Goal: Find specific page/section

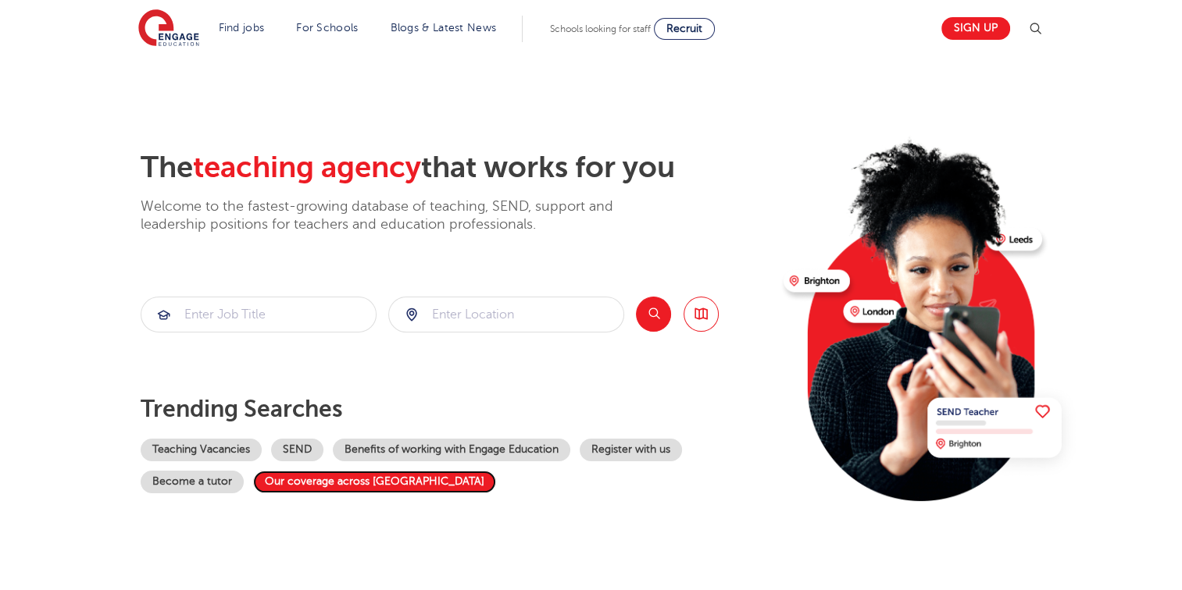
click at [328, 486] on link "Our coverage across England" at bounding box center [374, 482] width 243 height 23
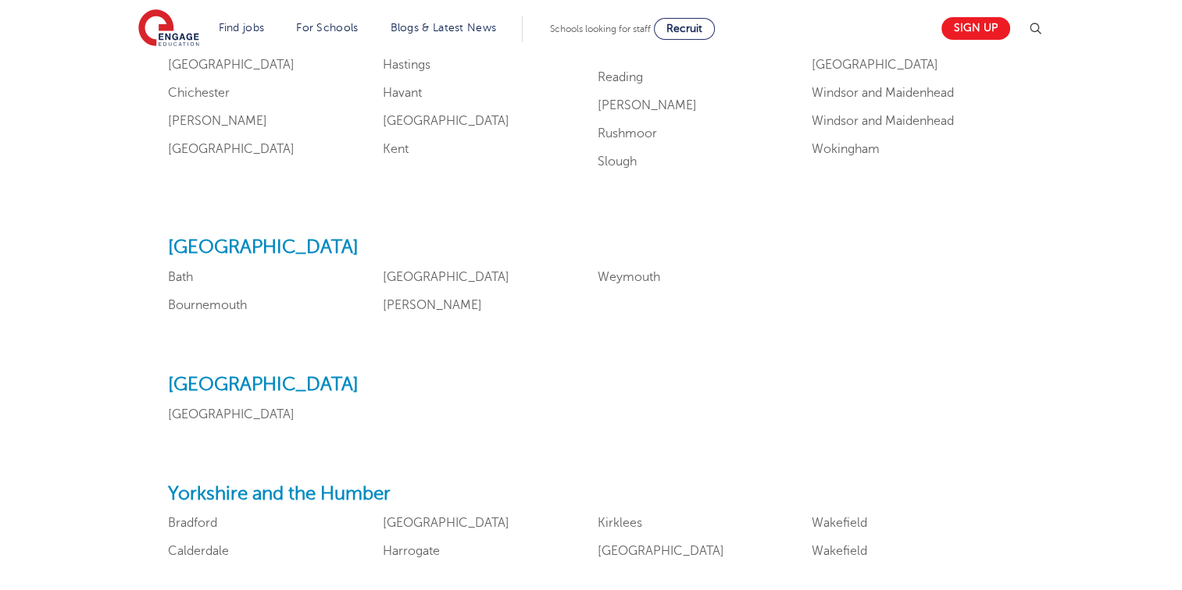
scroll to position [1674, 0]
click at [189, 415] on link "[GEOGRAPHIC_DATA]" at bounding box center [231, 414] width 127 height 14
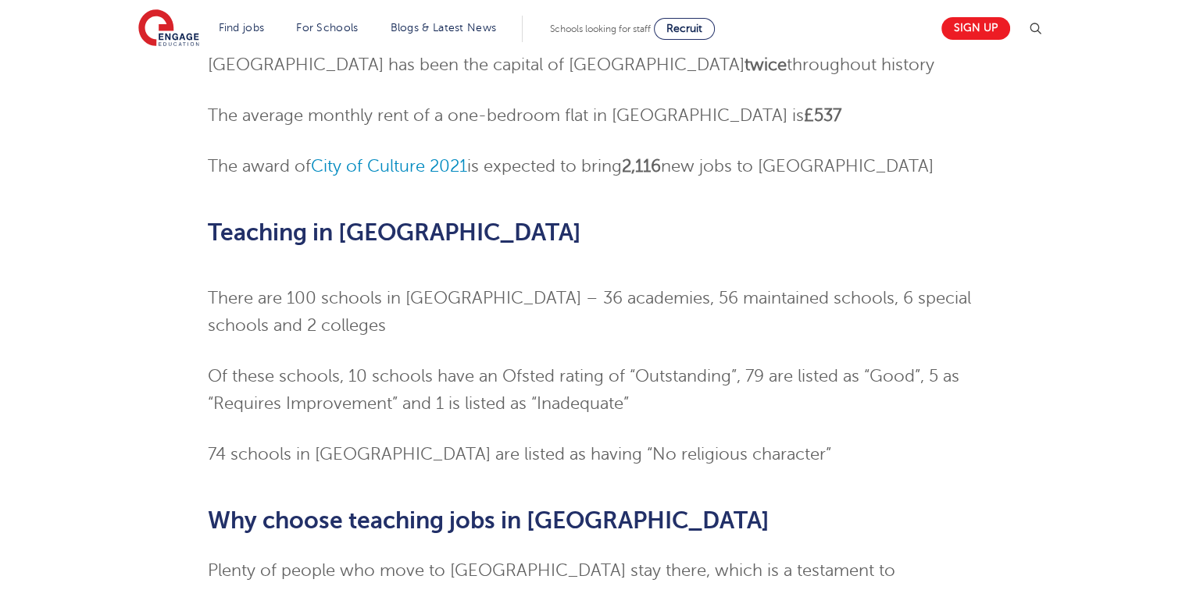
scroll to position [461, 0]
